Goal: Use online tool/utility: Utilize a website feature to perform a specific function

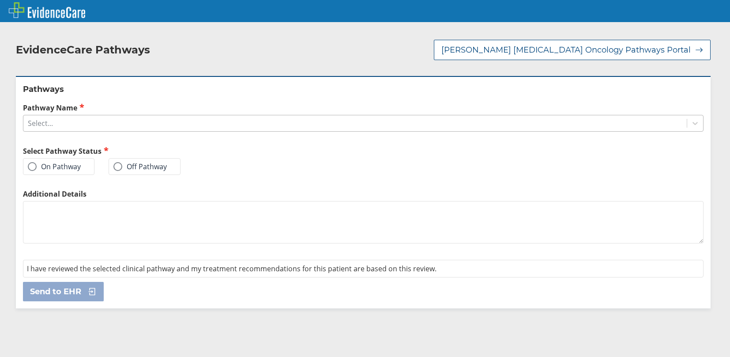
click at [60, 117] on div "Select..." at bounding box center [354, 123] width 663 height 15
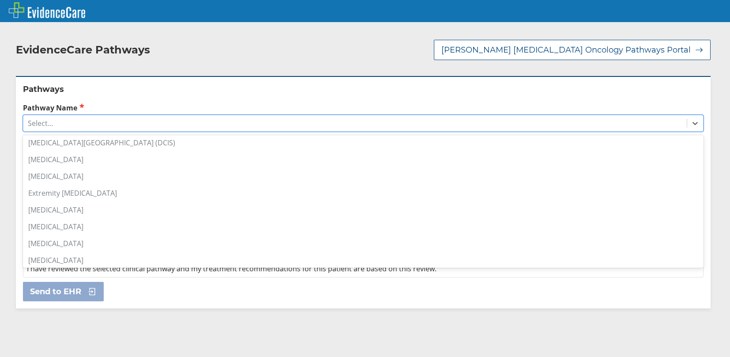
scroll to position [486, 0]
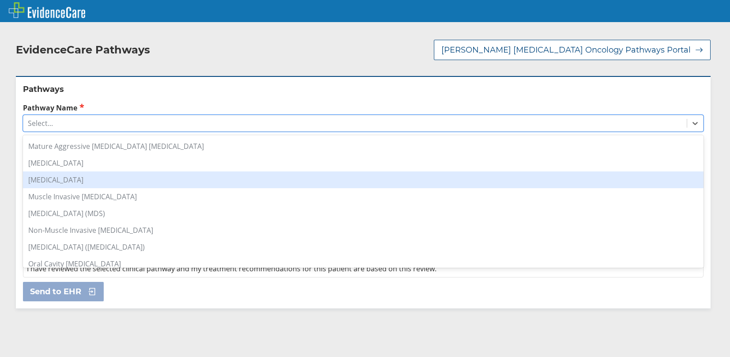
click at [89, 171] on div "[MEDICAL_DATA]" at bounding box center [363, 179] width 681 height 17
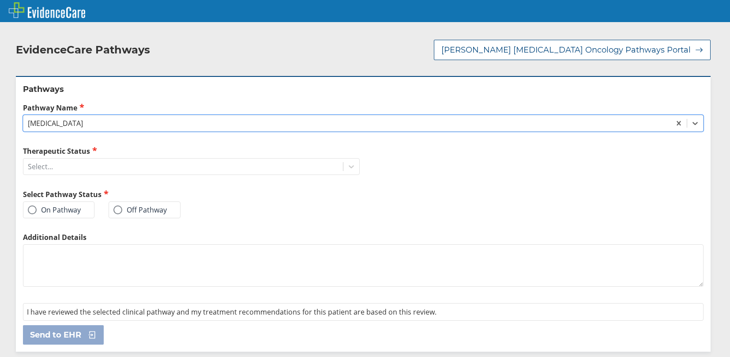
click at [32, 205] on span at bounding box center [32, 209] width 9 height 9
click at [0, 0] on input "On Pathway" at bounding box center [0, 0] width 0 height 0
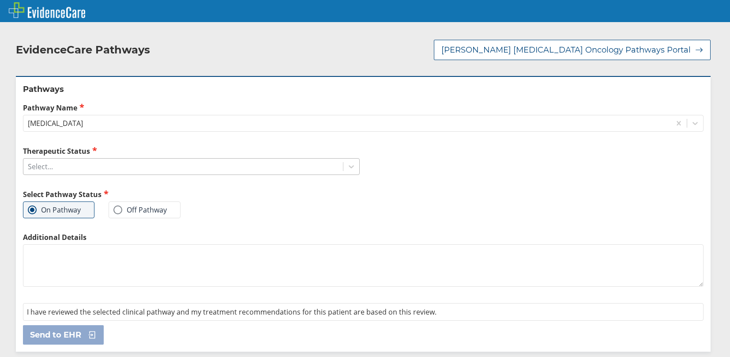
click at [74, 162] on div "Select..." at bounding box center [183, 166] width 320 height 15
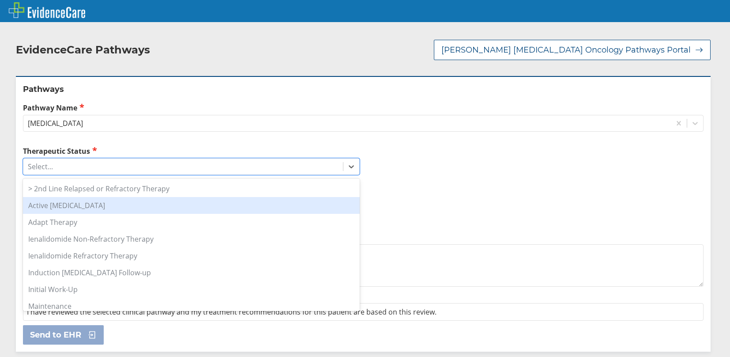
click at [73, 197] on div "Active [MEDICAL_DATA]" at bounding box center [191, 205] width 337 height 17
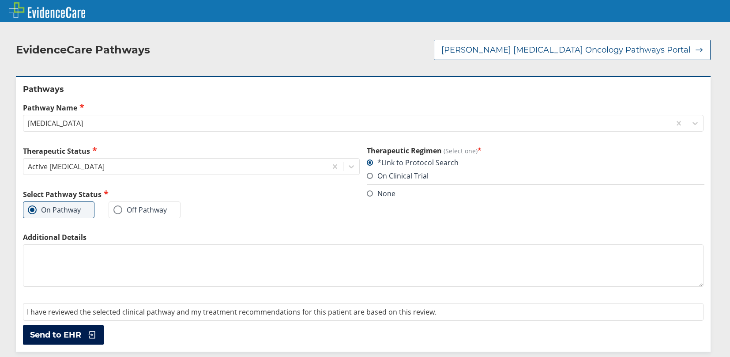
click at [87, 330] on icon at bounding box center [89, 334] width 13 height 9
